Goal: Register for event/course

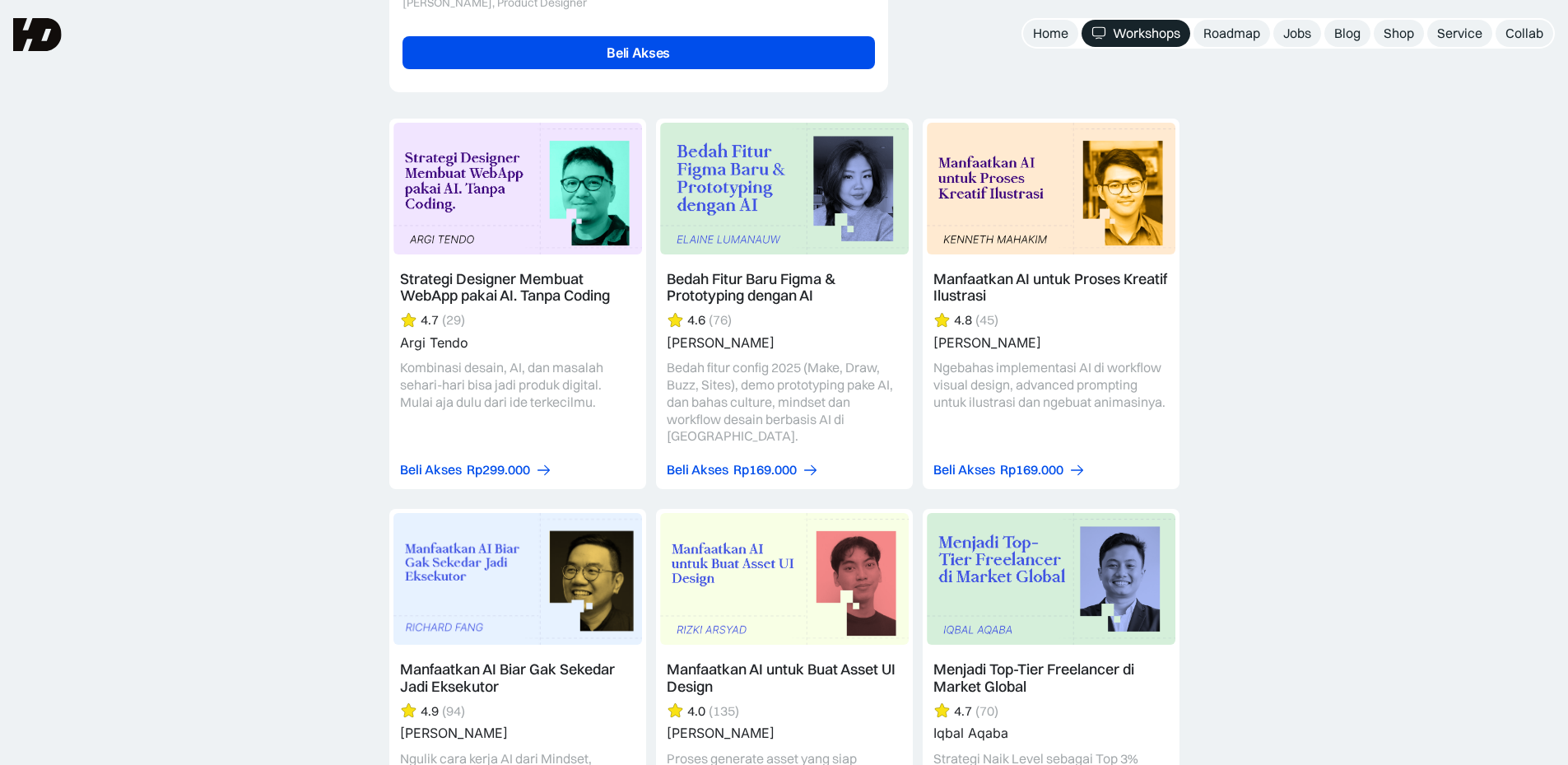
scroll to position [4117, 0]
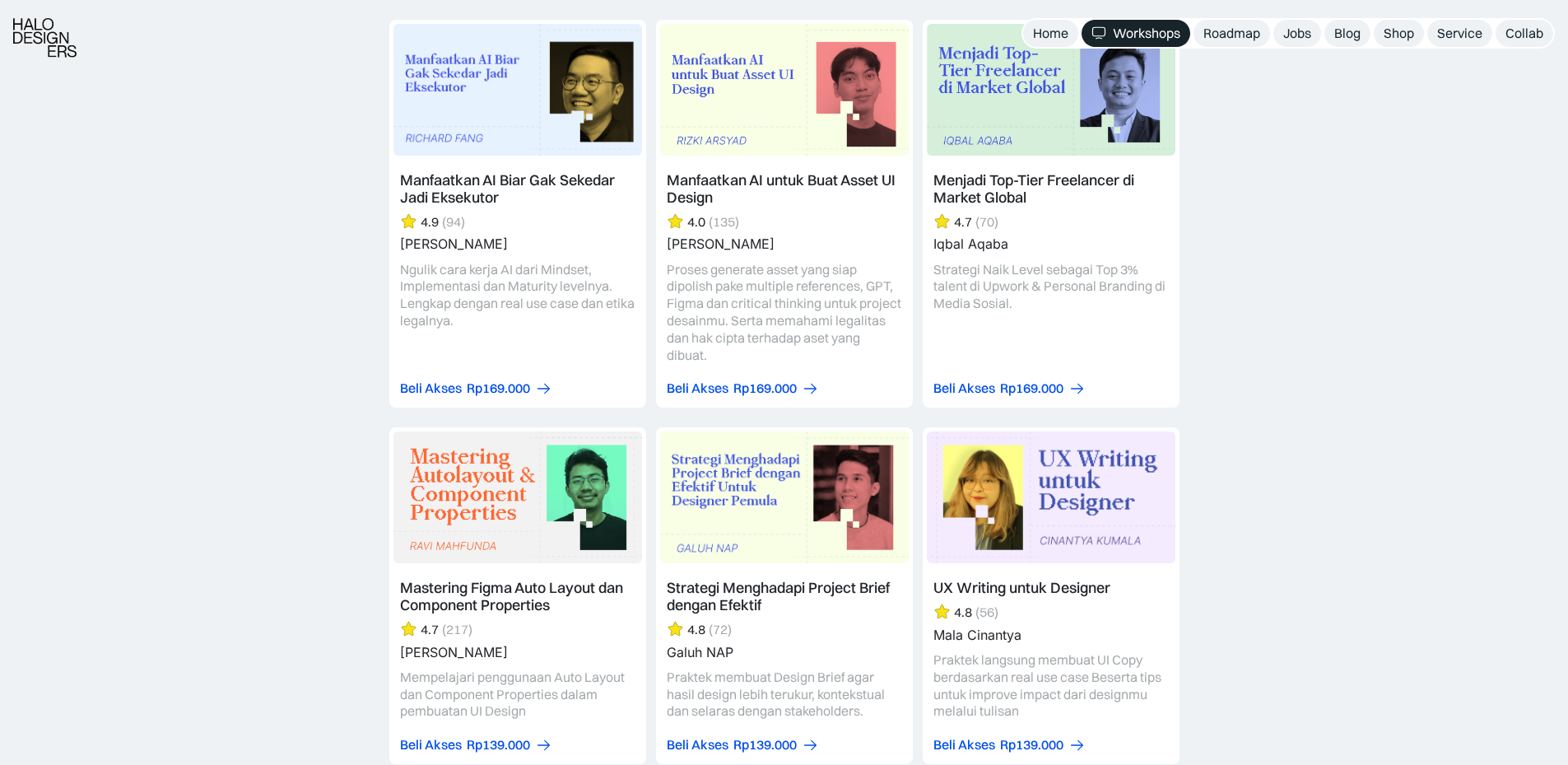
scroll to position [4940, 0]
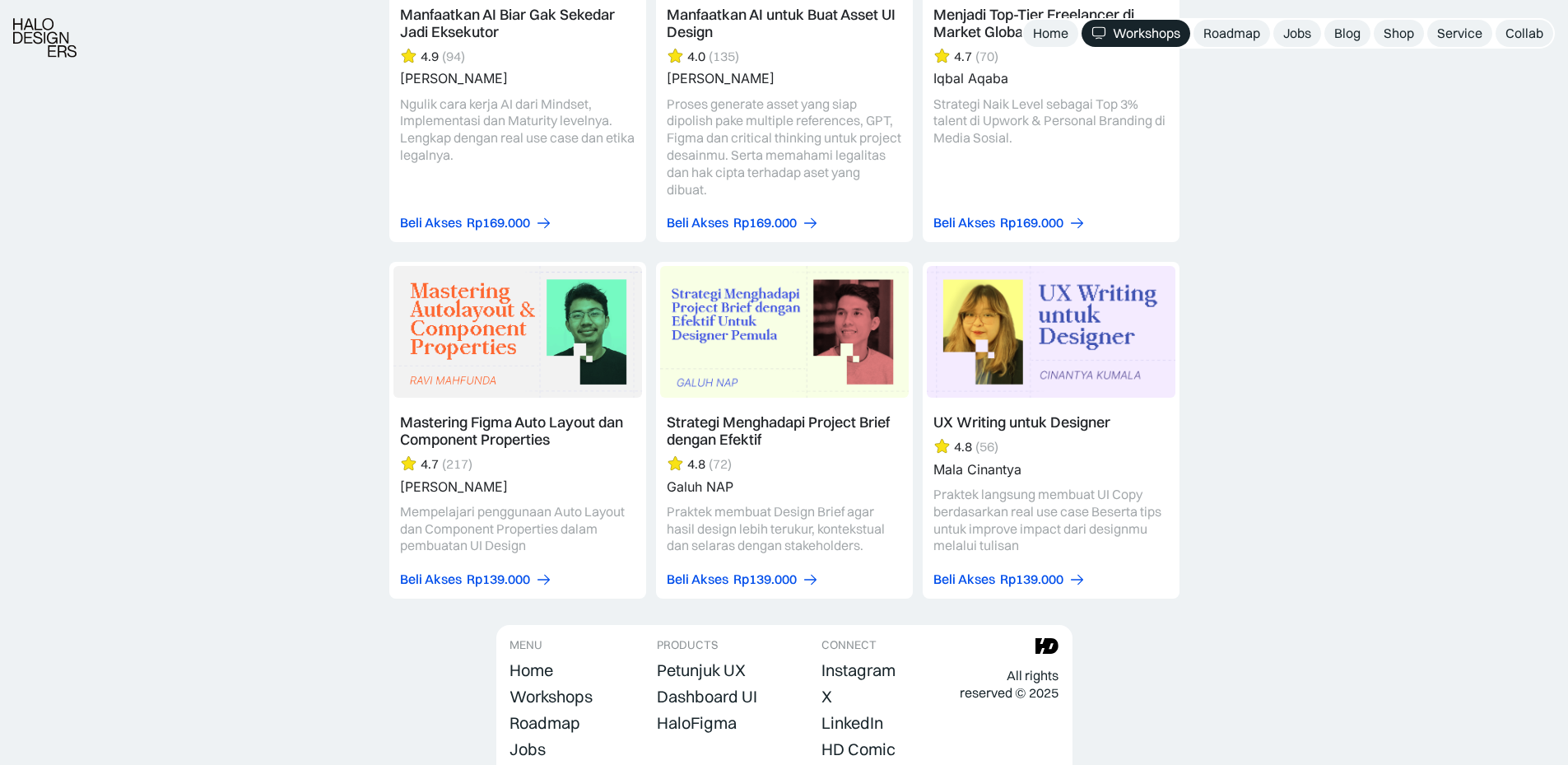
click at [1253, 342] on div "Strategi Designer Membuat WebApp pakai AI. Tanpa Coding 4.7 (29) Argi Tendo Kom…" at bounding box center [784, 31] width 1568 height 1188
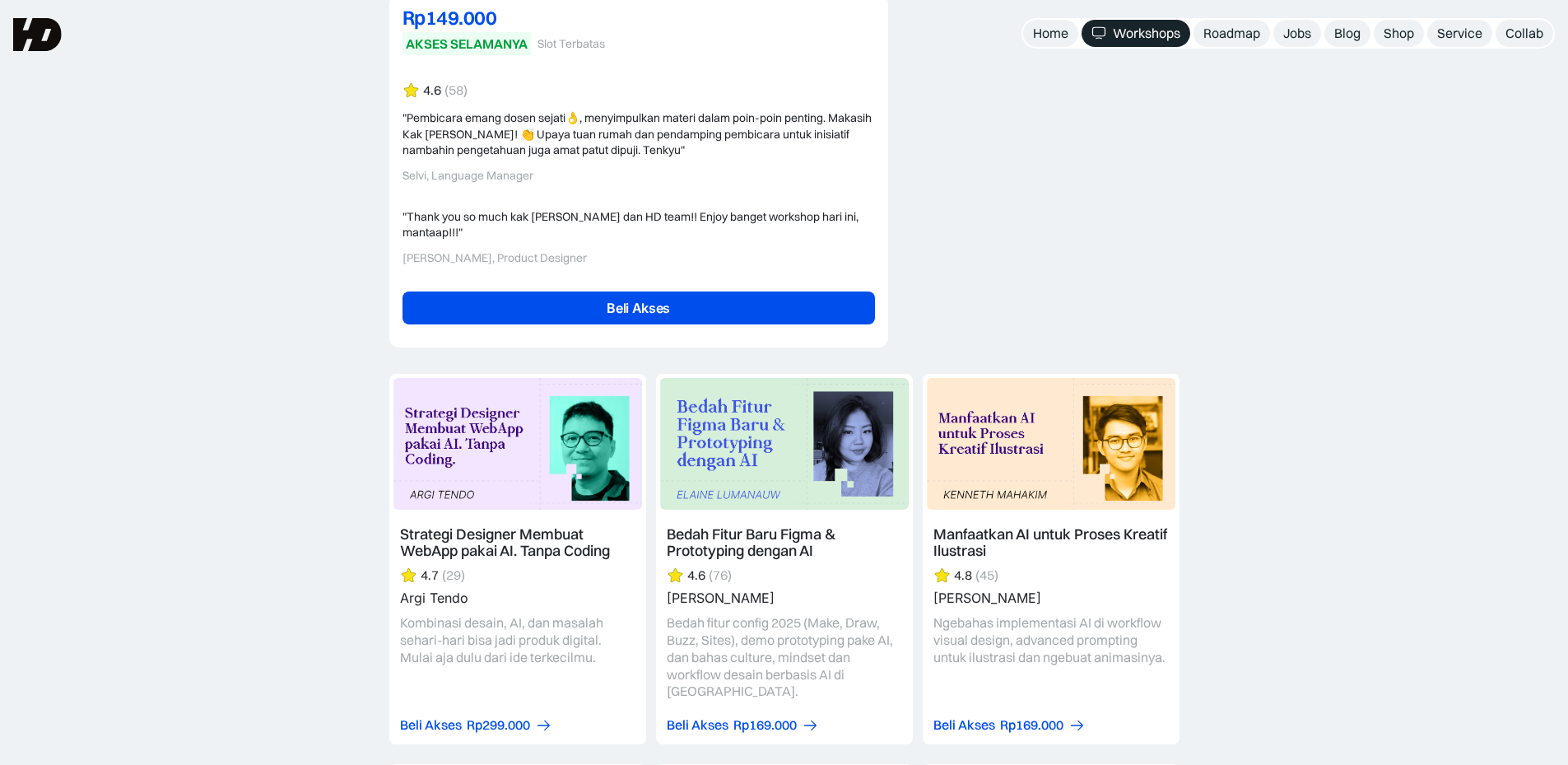
scroll to position [3991, 0]
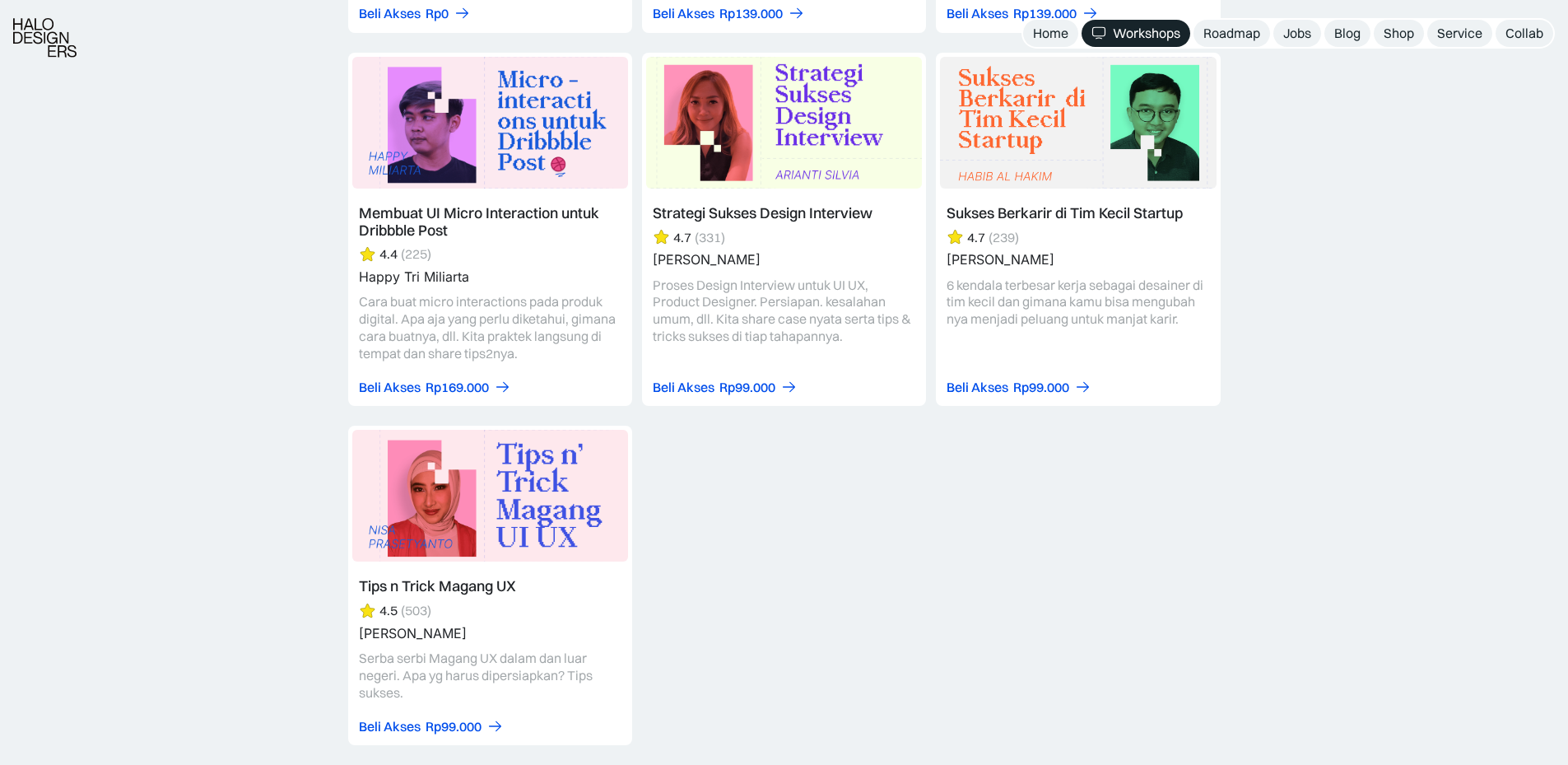
scroll to position [6724, 0]
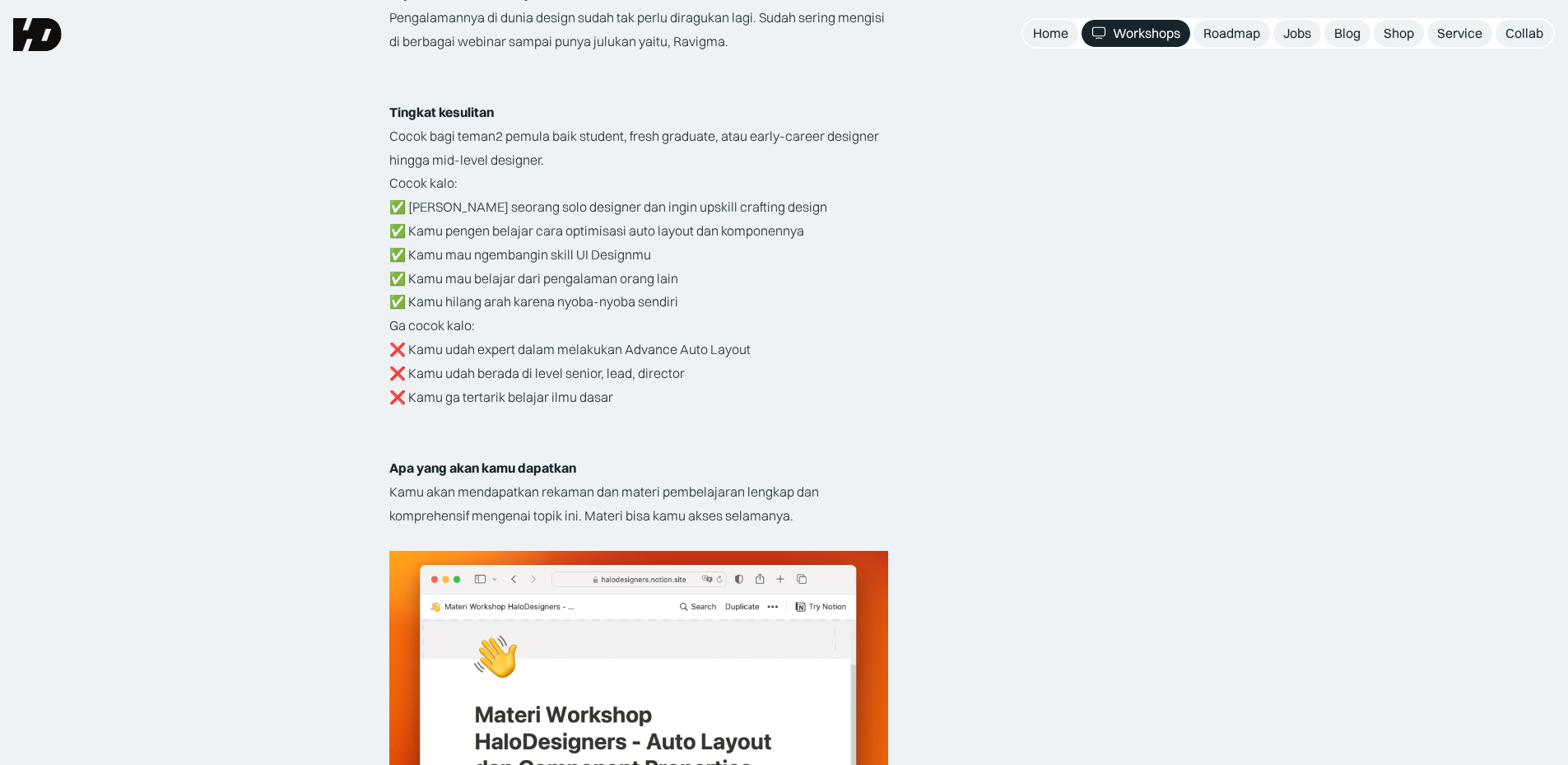
scroll to position [2744, 0]
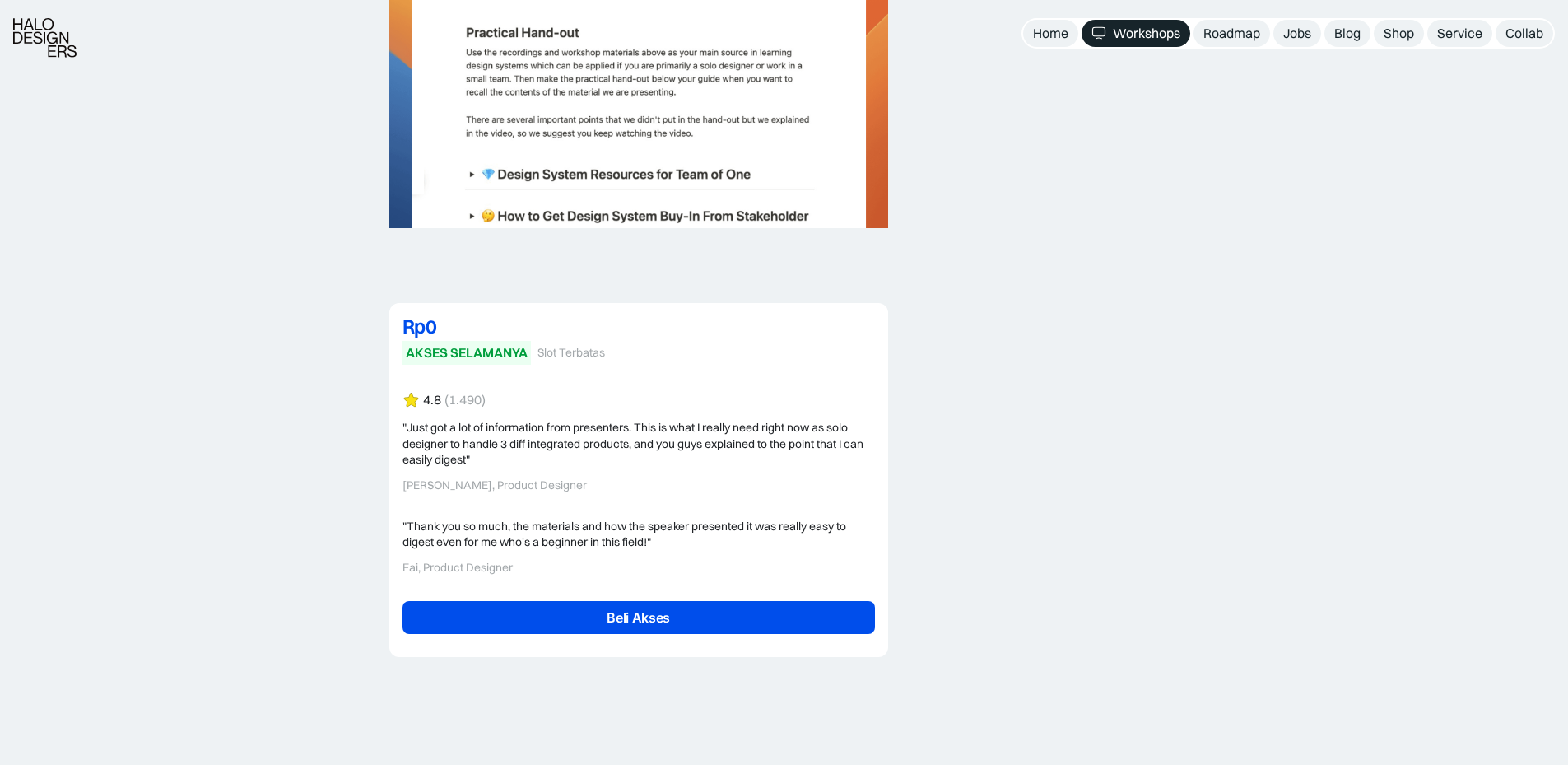
scroll to position [4117, 0]
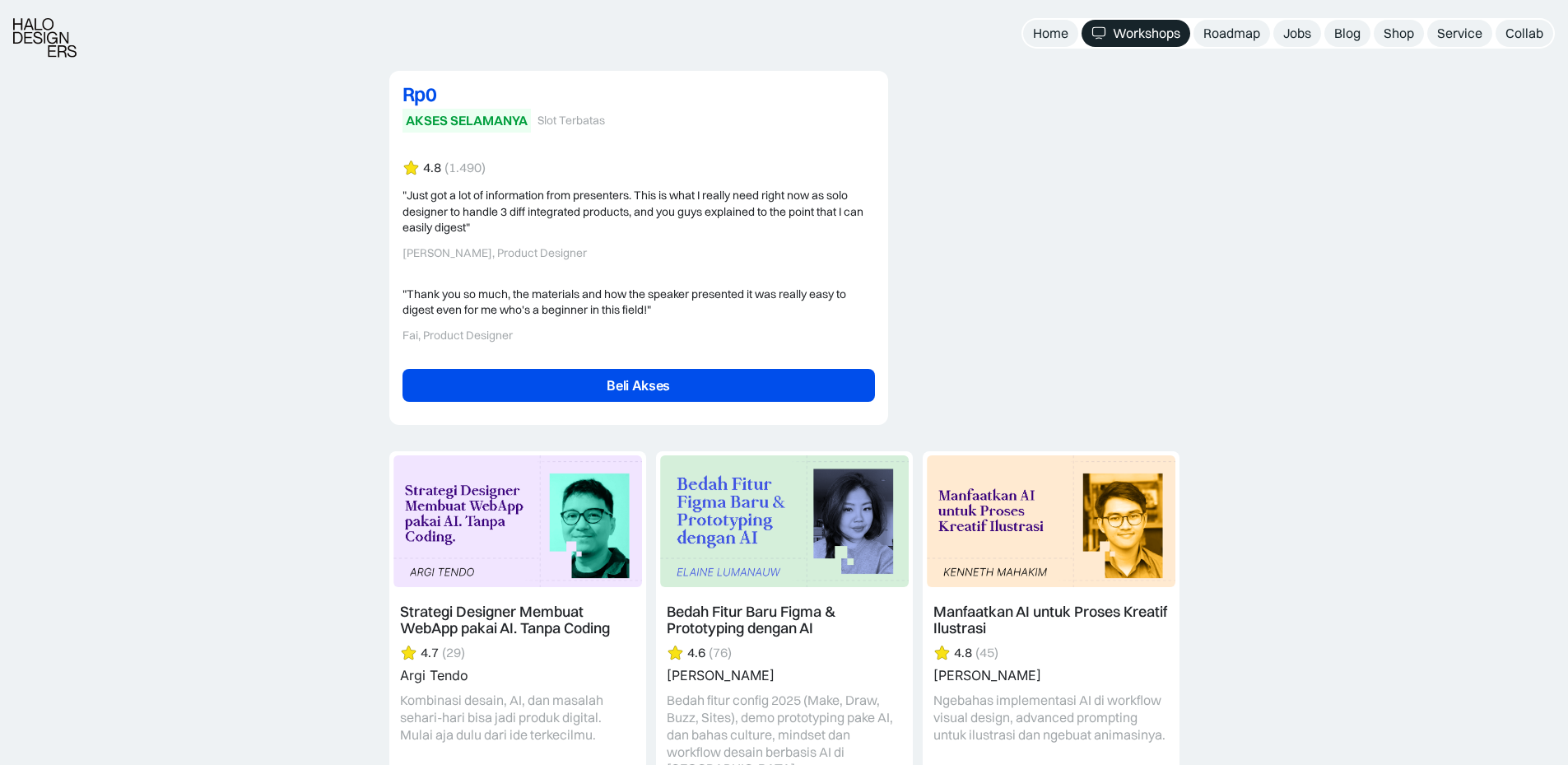
click at [593, 388] on link "Beli Akses" at bounding box center [639, 386] width 472 height 33
